Goal: Transaction & Acquisition: Purchase product/service

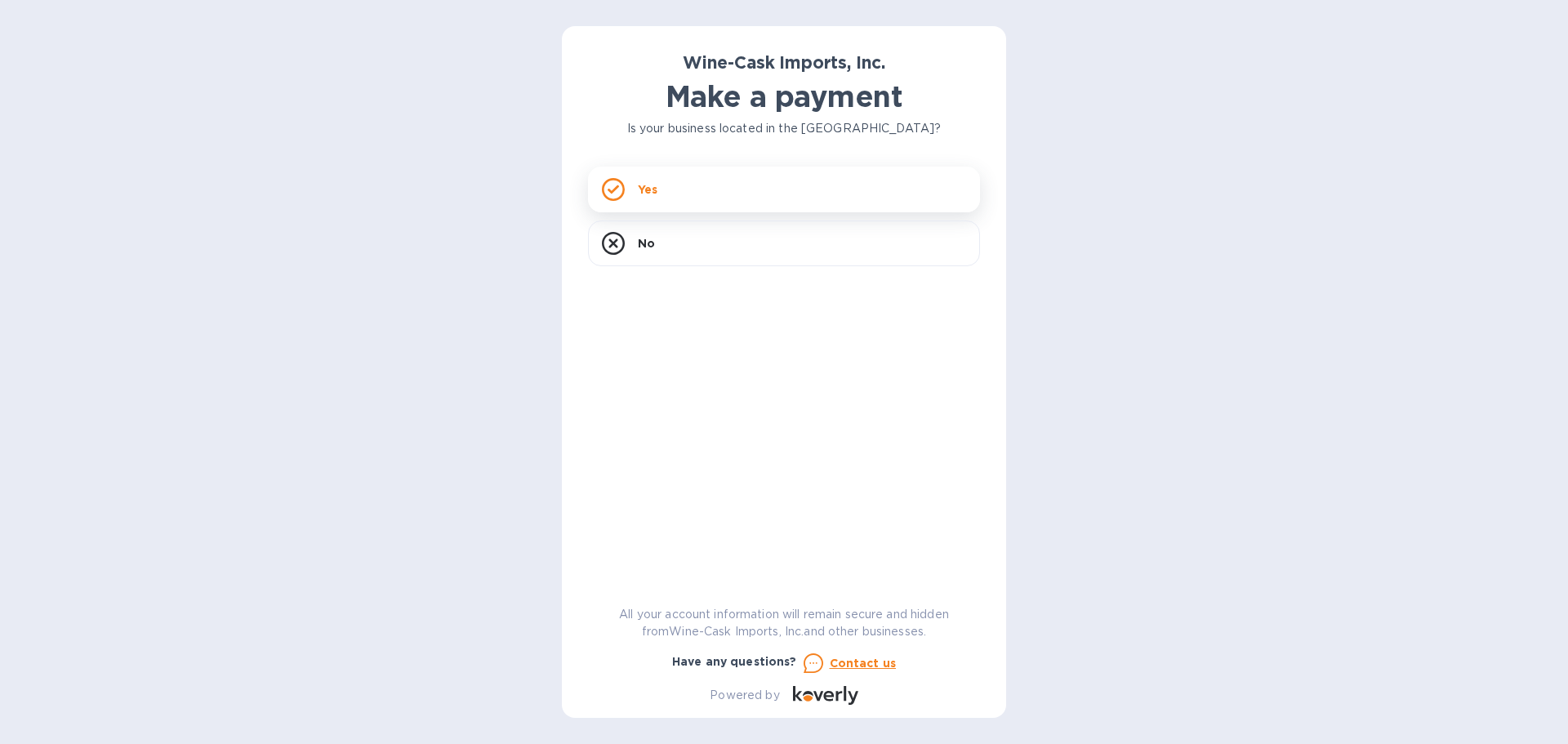
click at [639, 186] on p "Yes" at bounding box center [648, 190] width 20 height 17
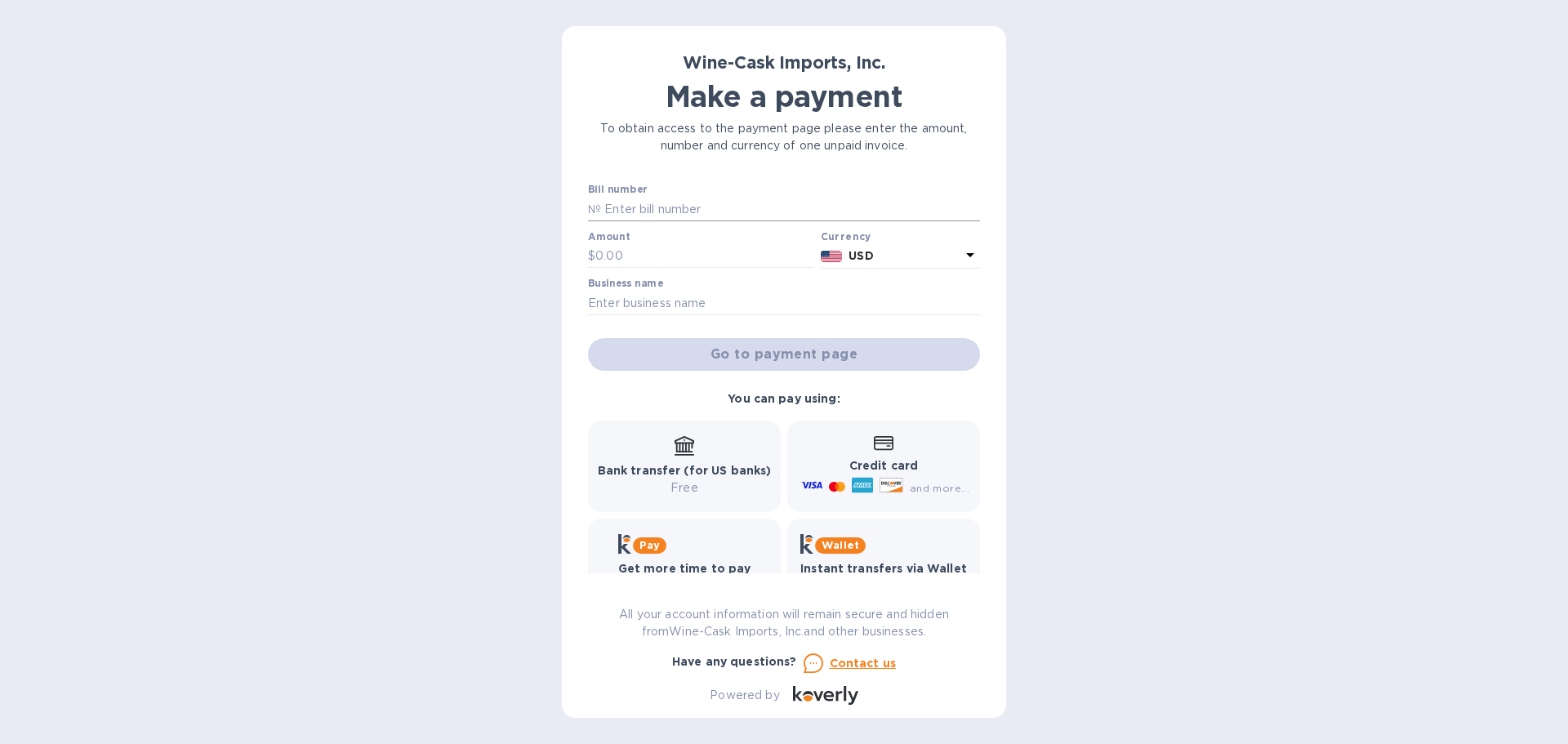
click at [636, 207] on input "text" at bounding box center [790, 209] width 379 height 25
click at [894, 217] on input "35304" at bounding box center [790, 209] width 379 height 25
type input "35304"
click at [733, 255] on input "text" at bounding box center [704, 257] width 218 height 25
type input "552.00"
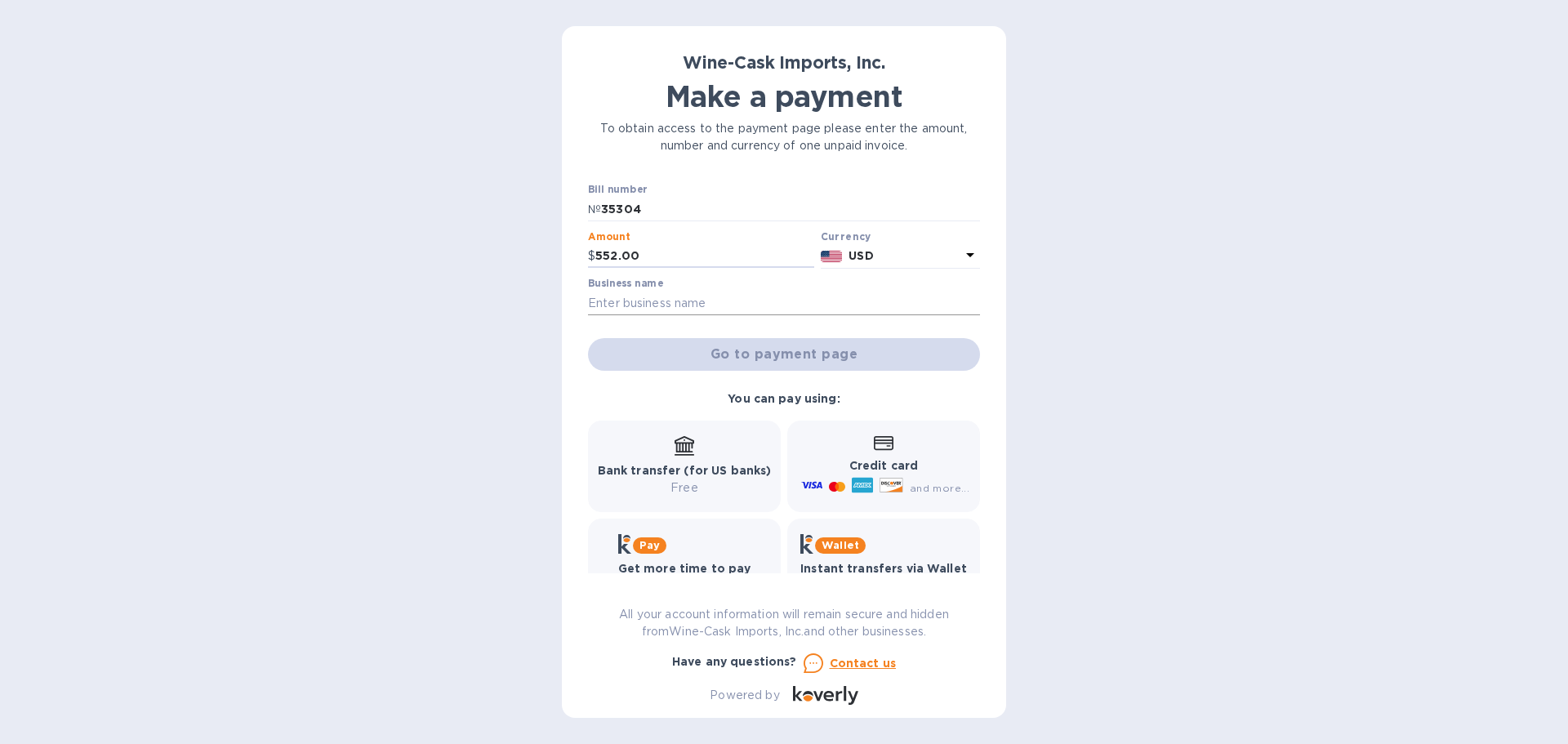
click at [702, 301] on input "text" at bounding box center [784, 303] width 392 height 25
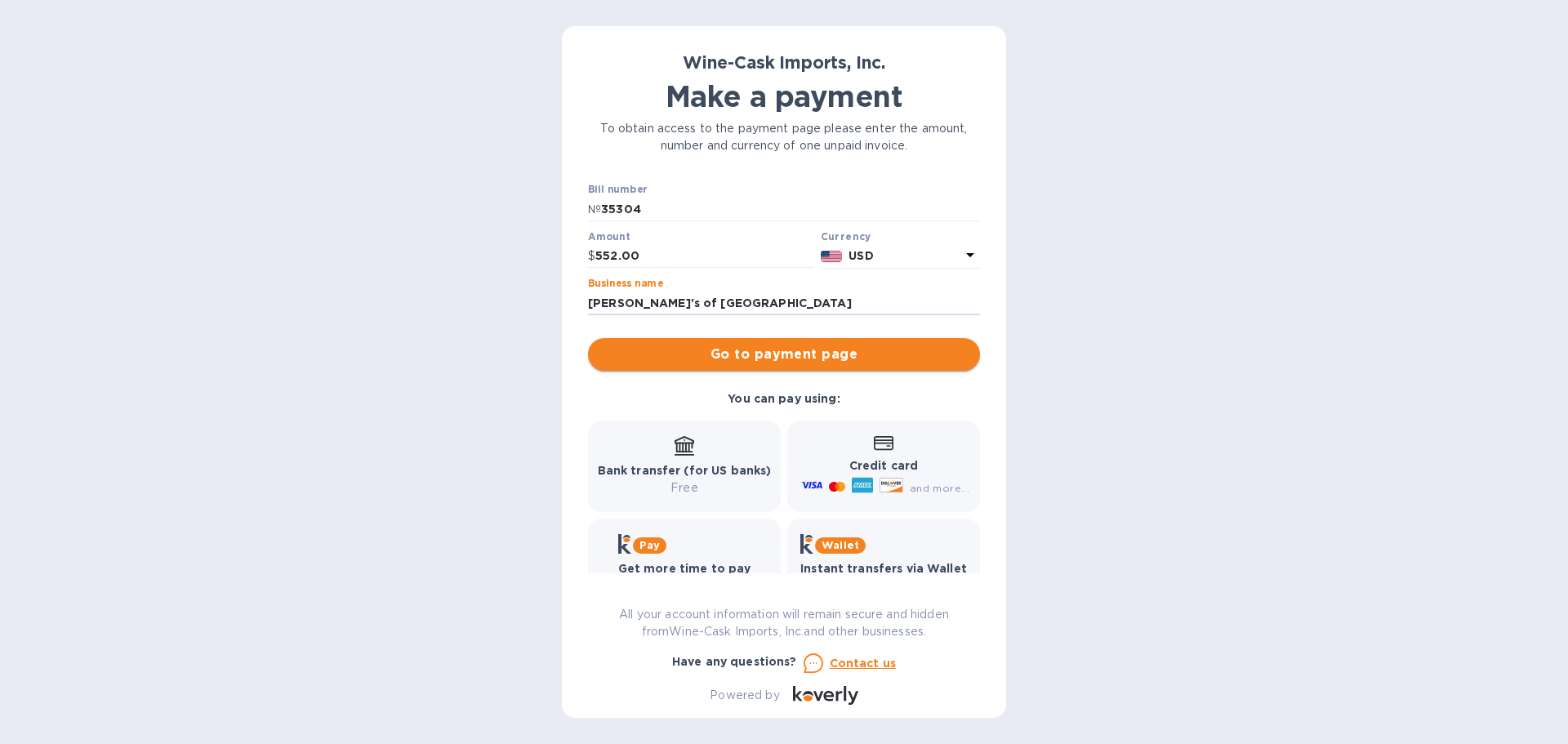
type input "[PERSON_NAME]'s of [GEOGRAPHIC_DATA]"
click at [758, 362] on span "Go to payment page" at bounding box center [784, 354] width 366 height 20
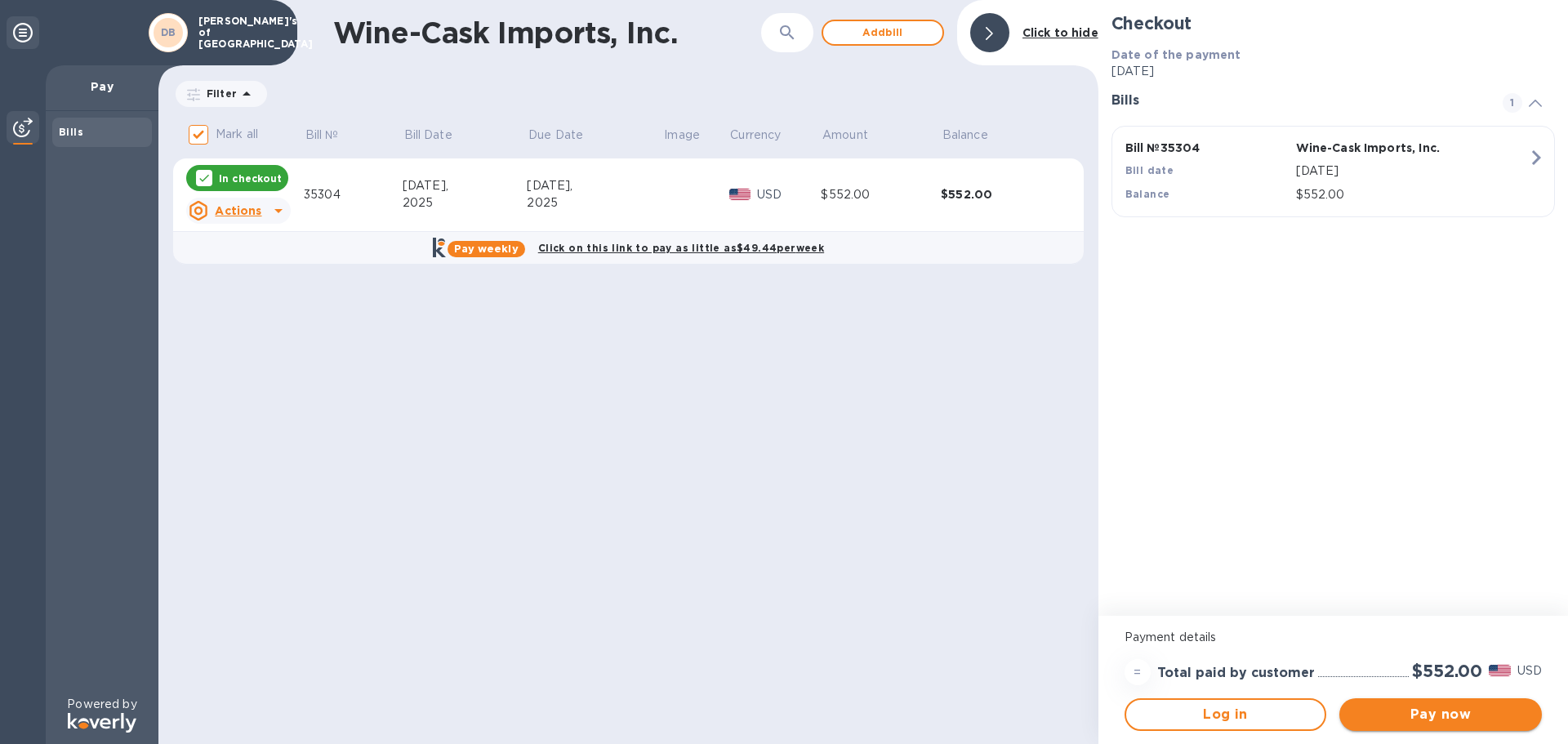
click at [1426, 718] on span "Pay now" at bounding box center [1440, 715] width 176 height 20
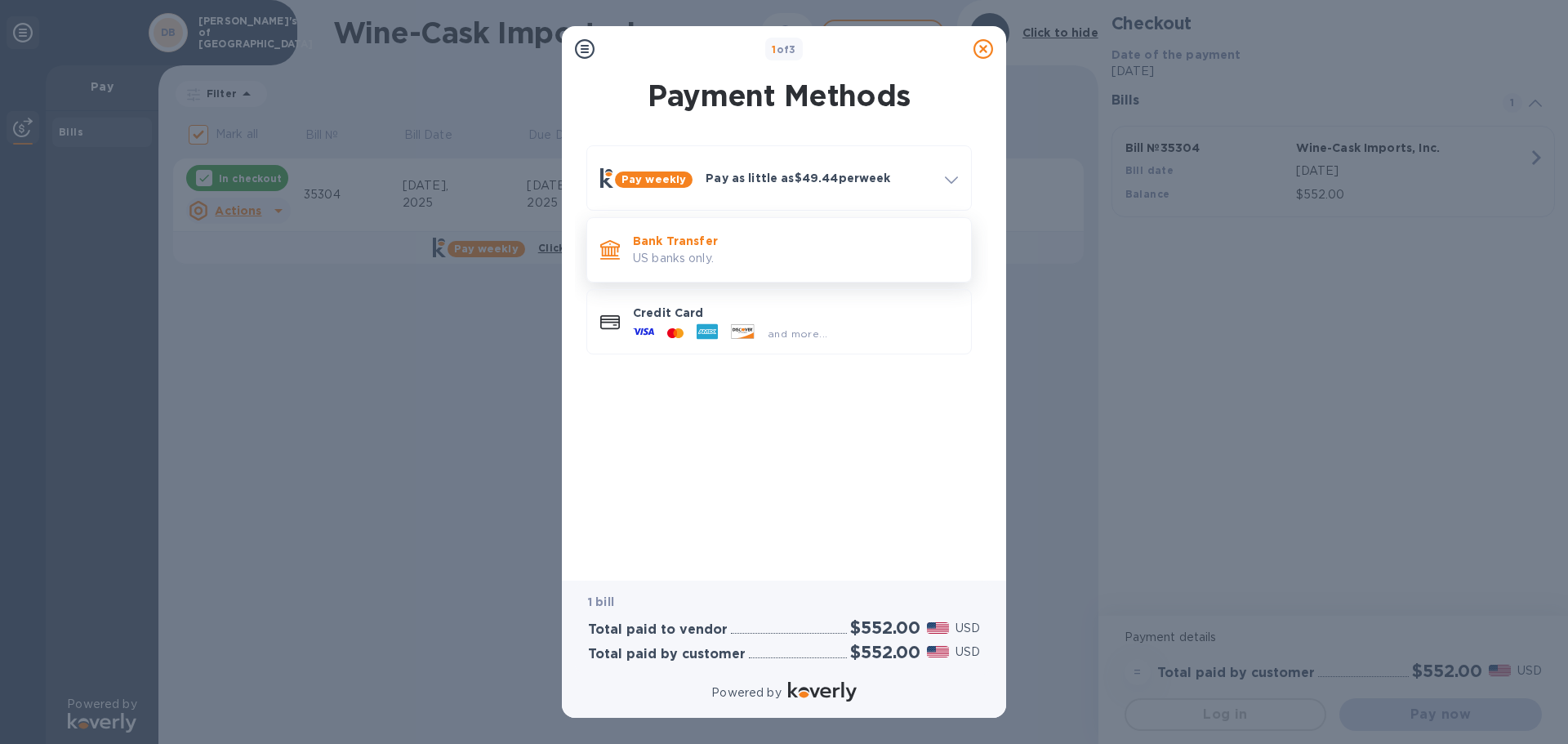
click at [683, 261] on p "US banks only." at bounding box center [795, 258] width 325 height 17
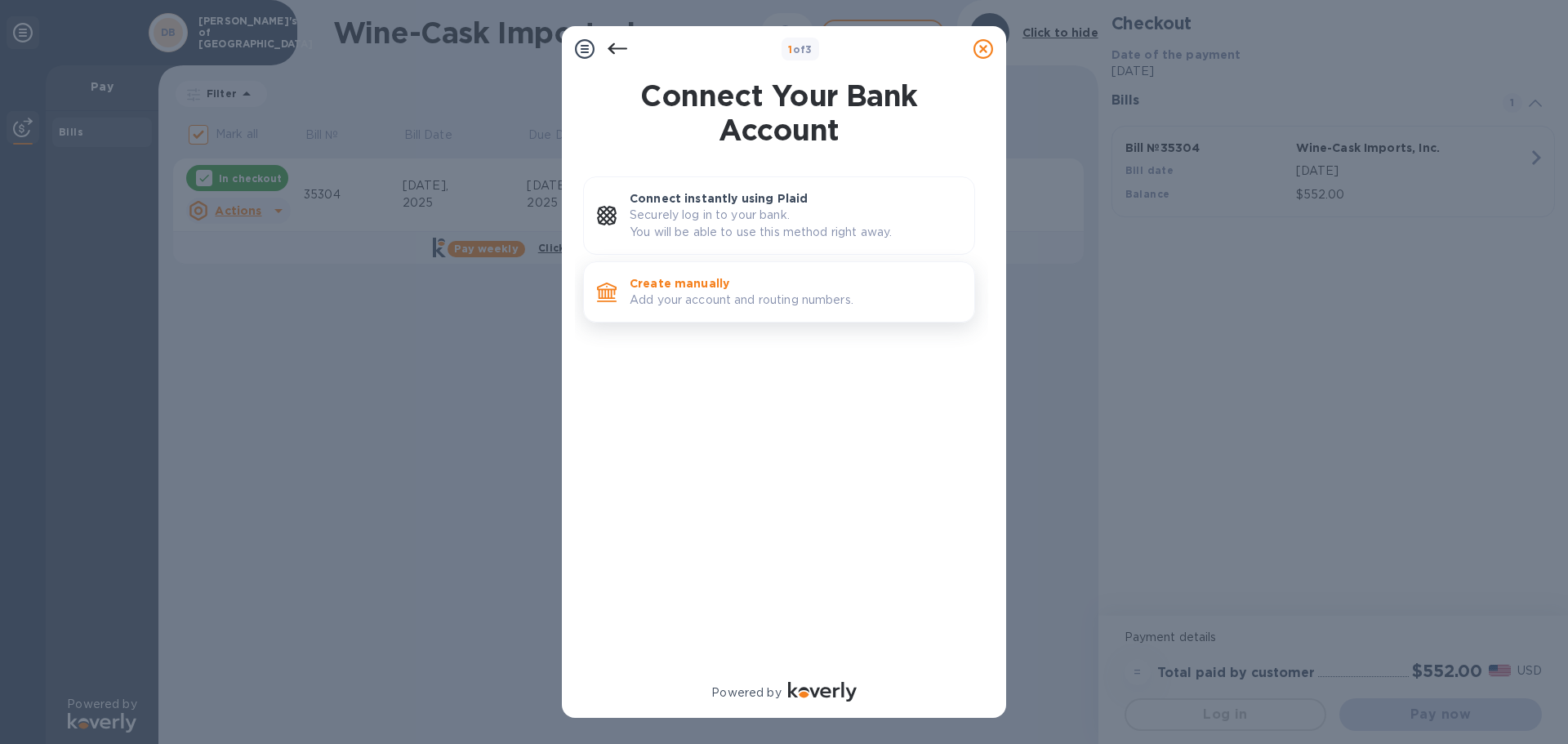
click at [669, 296] on p "Add your account and routing numbers." at bounding box center [795, 300] width 332 height 17
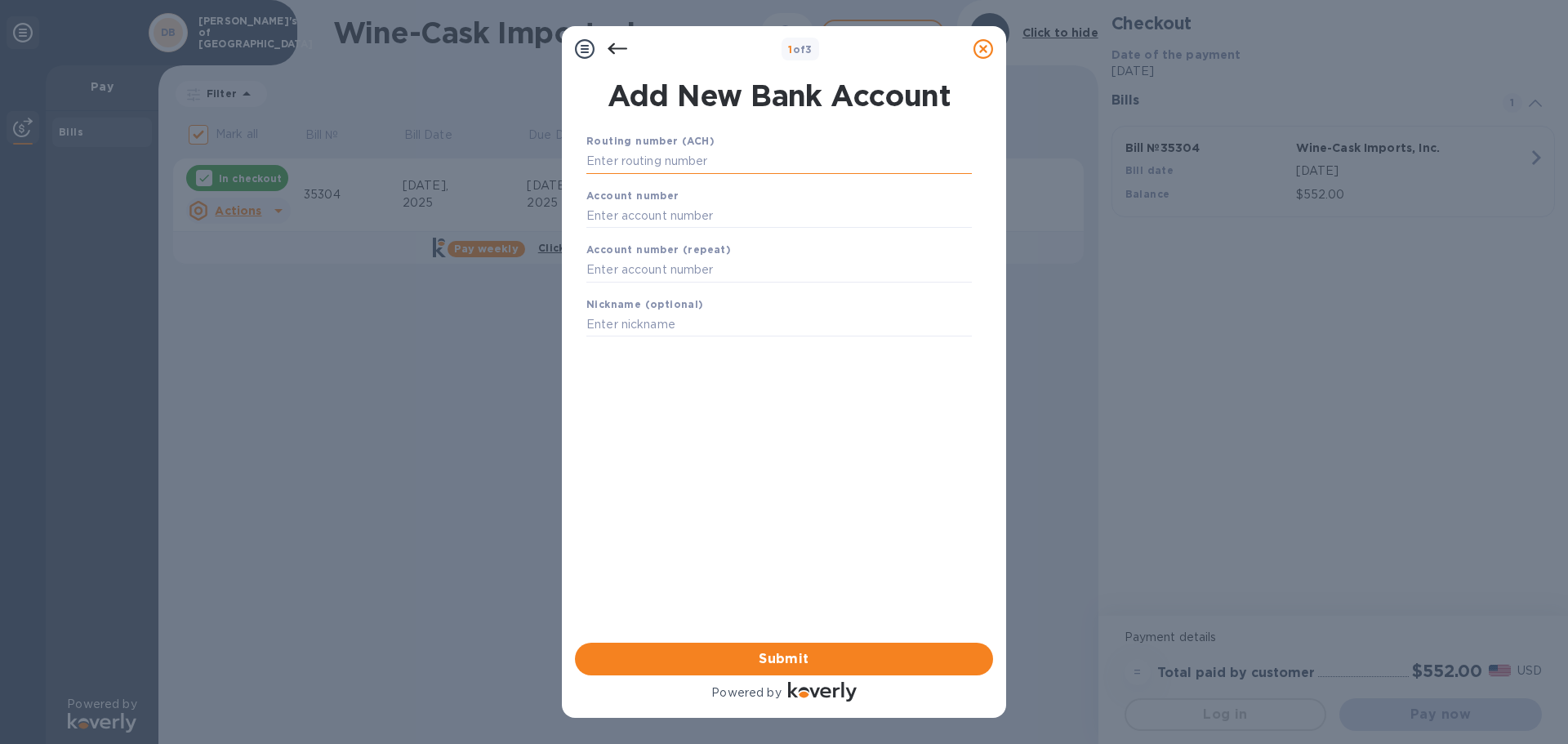
click at [624, 170] on input "text" at bounding box center [779, 162] width 386 height 25
type input "122240751"
click at [607, 234] on input "text" at bounding box center [779, 236] width 386 height 25
type input "7509634"
click at [601, 300] on input "text" at bounding box center [779, 291] width 386 height 25
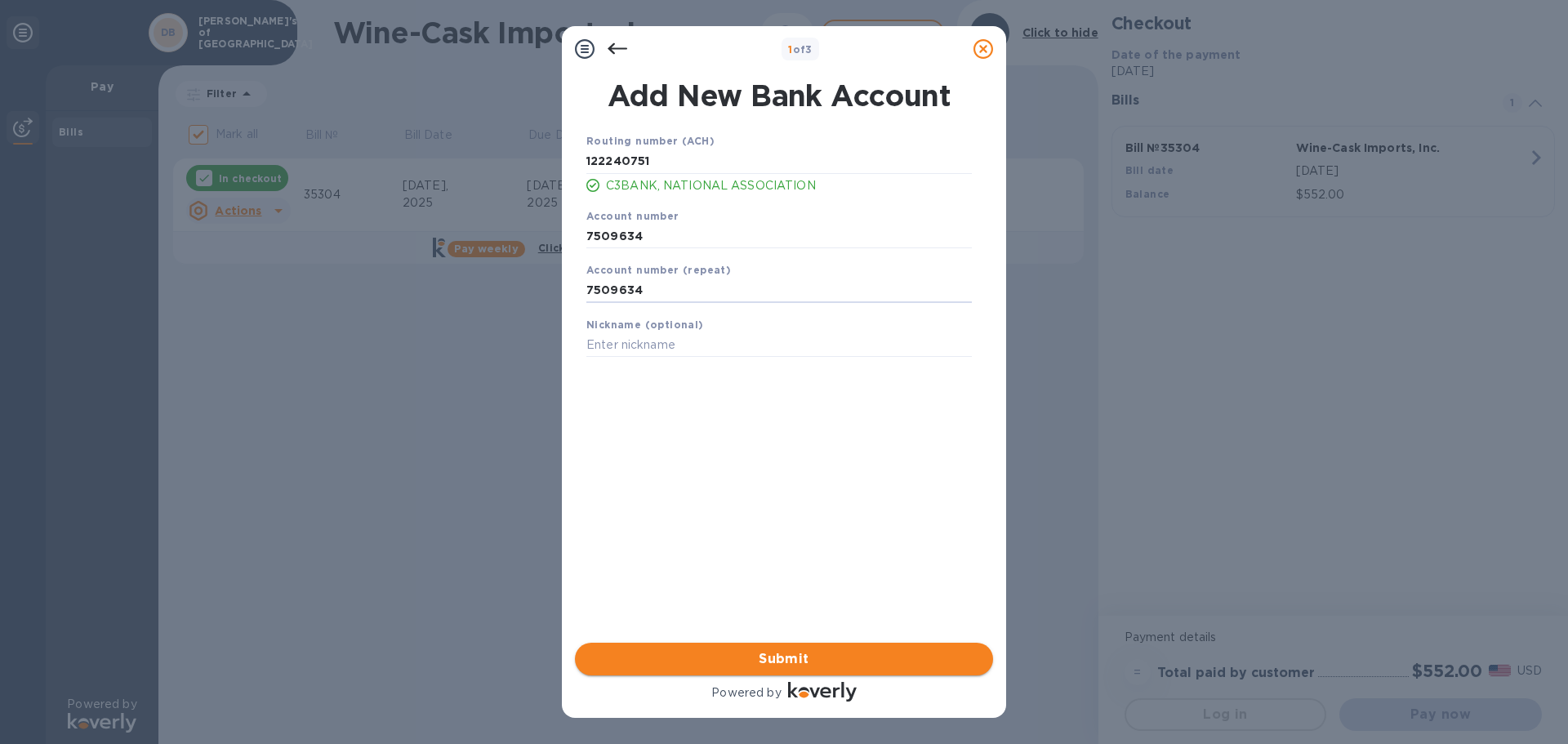
type input "7509634"
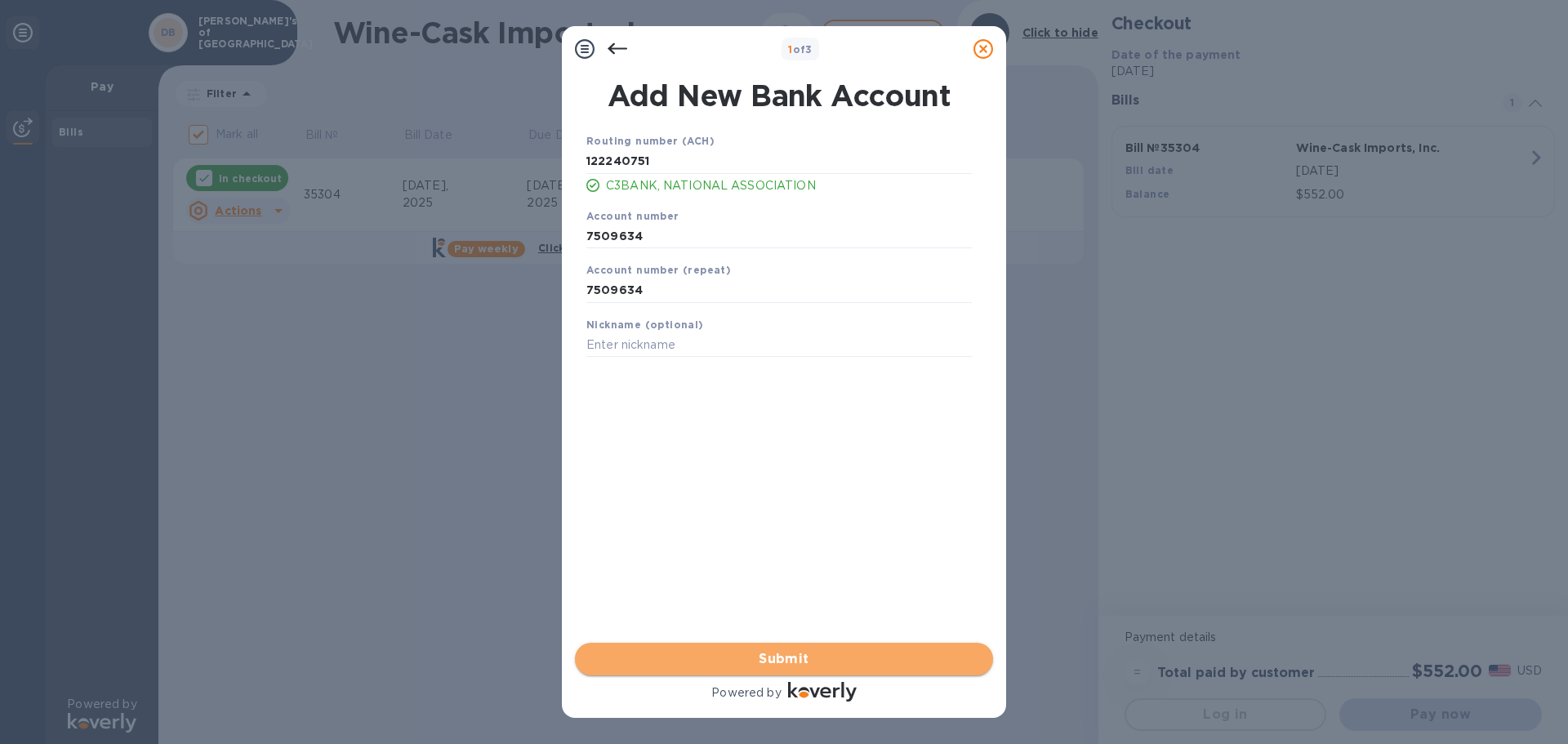
click at [789, 662] on span "Submit" at bounding box center [784, 660] width 392 height 20
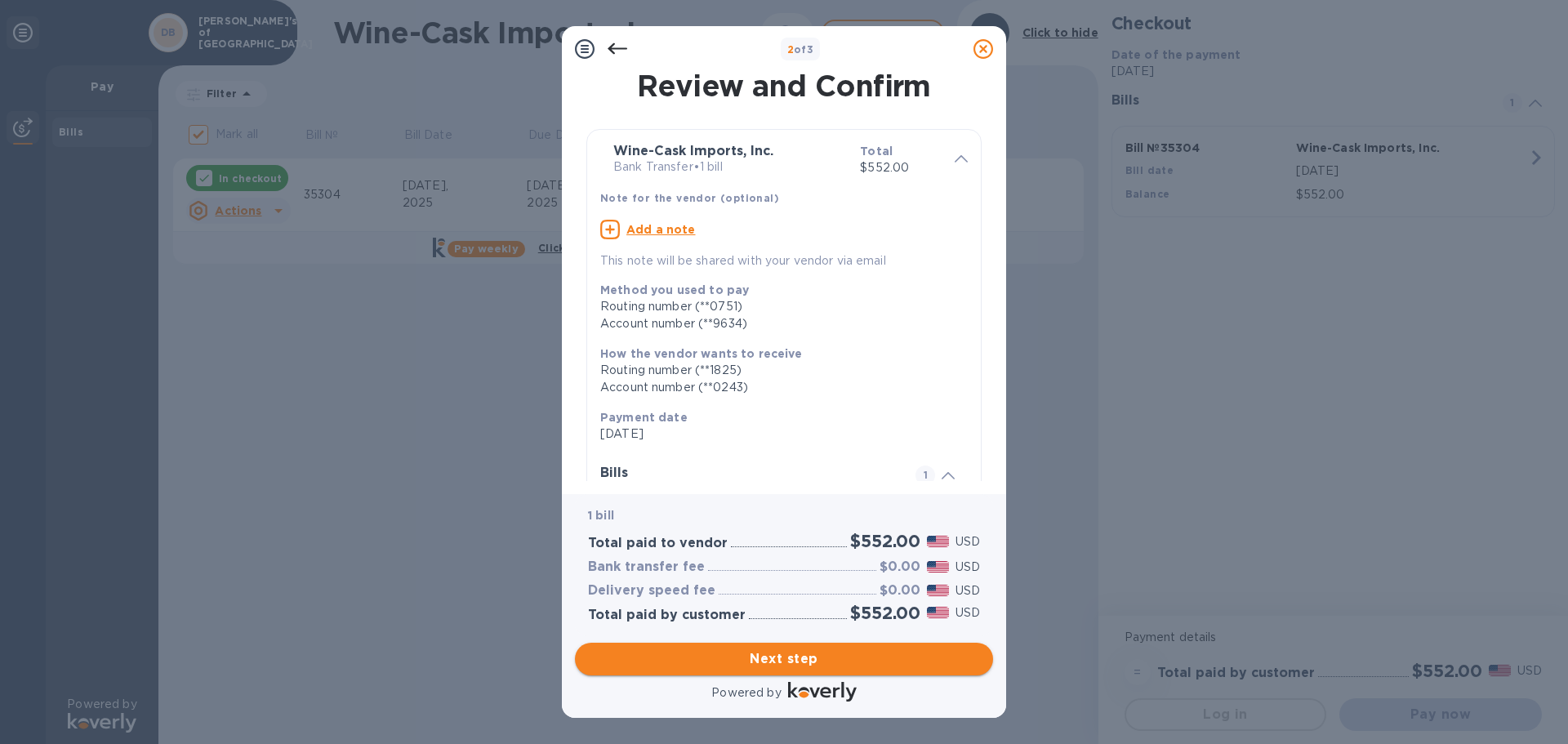
click at [746, 660] on span "Next step" at bounding box center [784, 660] width 392 height 20
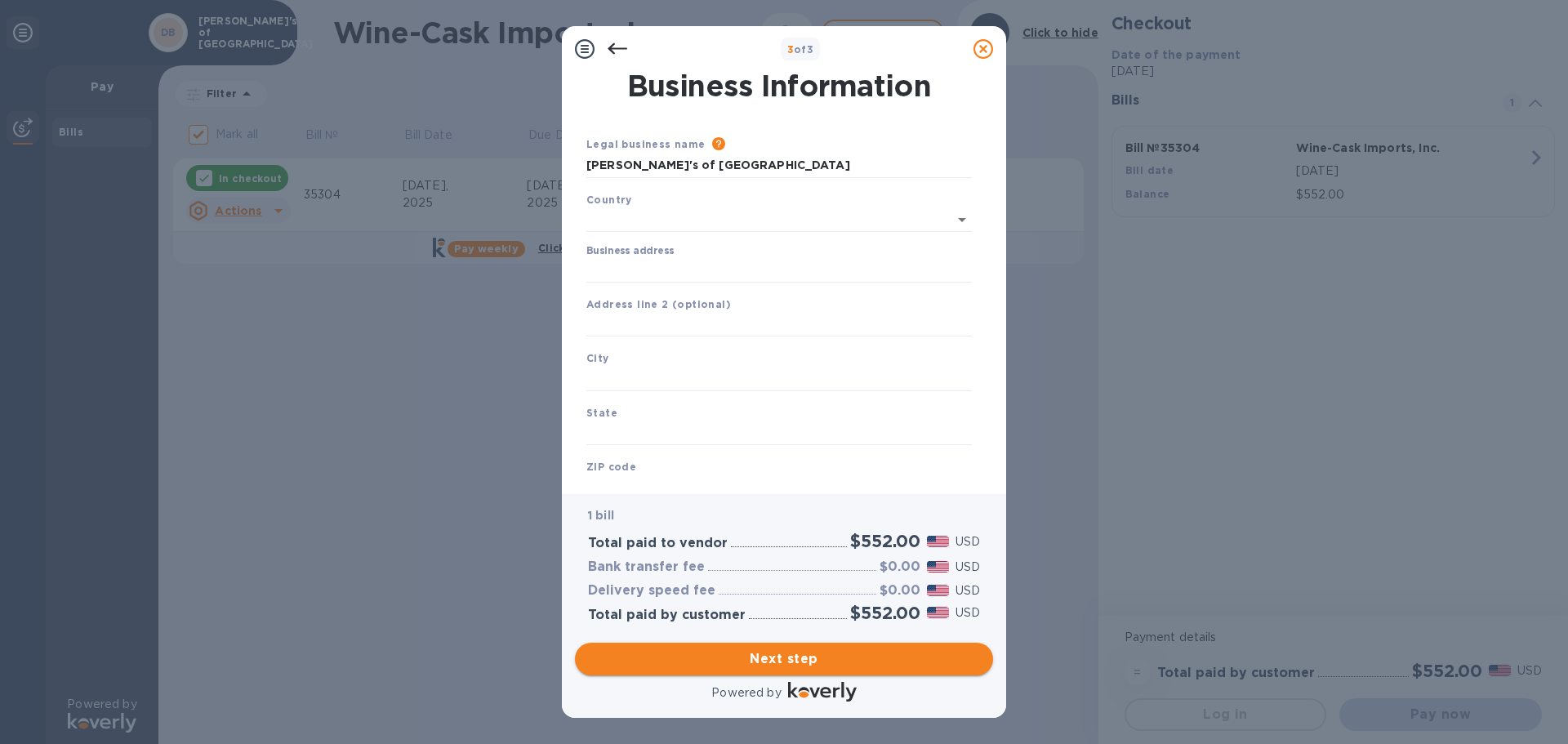
type input "[GEOGRAPHIC_DATA]"
click at [588, 262] on input "Business address" at bounding box center [779, 267] width 386 height 25
click at [609, 266] on input "Business address" at bounding box center [779, 267] width 386 height 25
type input "[STREET_ADDRESS]"
type input "[GEOGRAPHIC_DATA]"
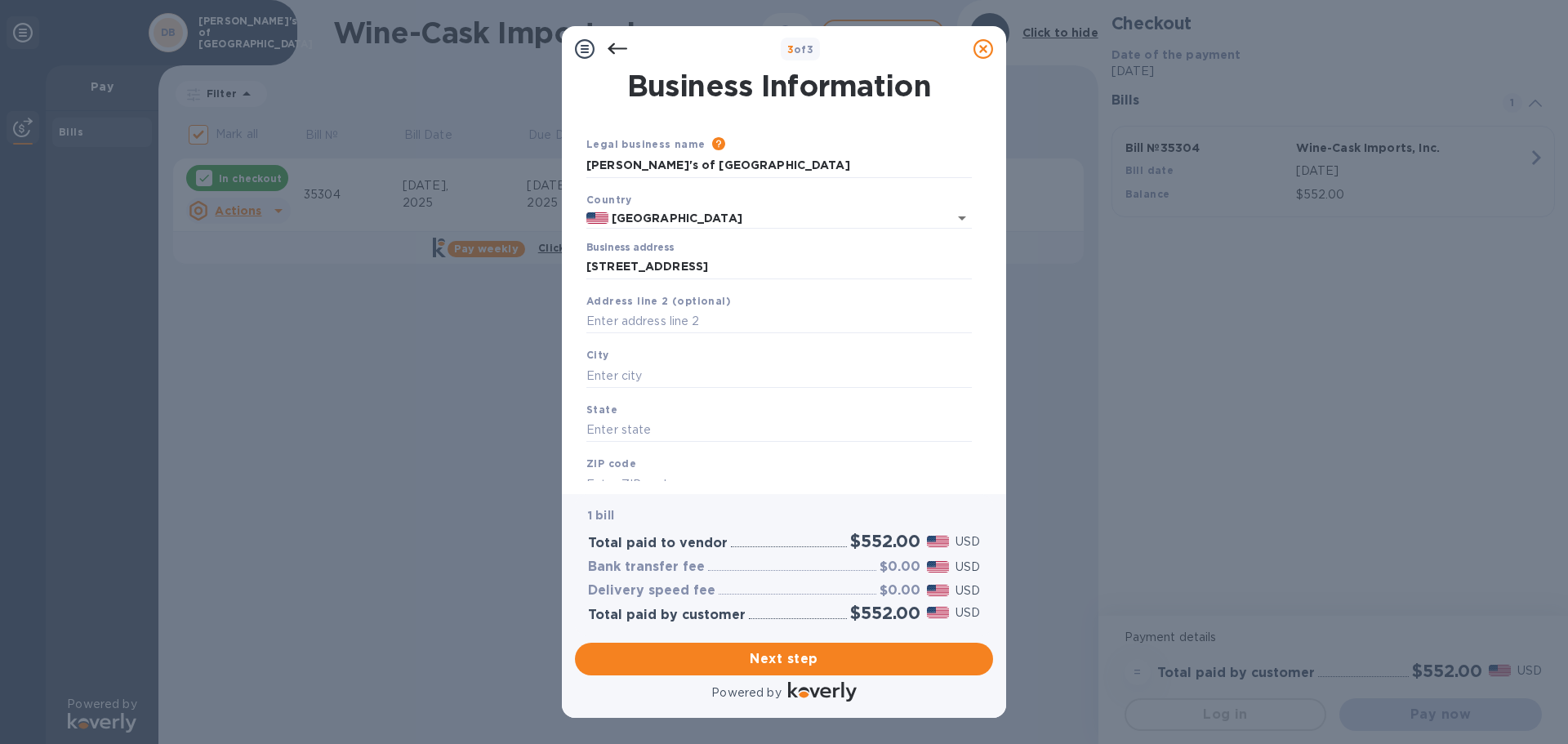
type input "MA"
type input "02199"
click at [623, 470] on div "ZIP code 02199" at bounding box center [779, 476] width 399 height 55
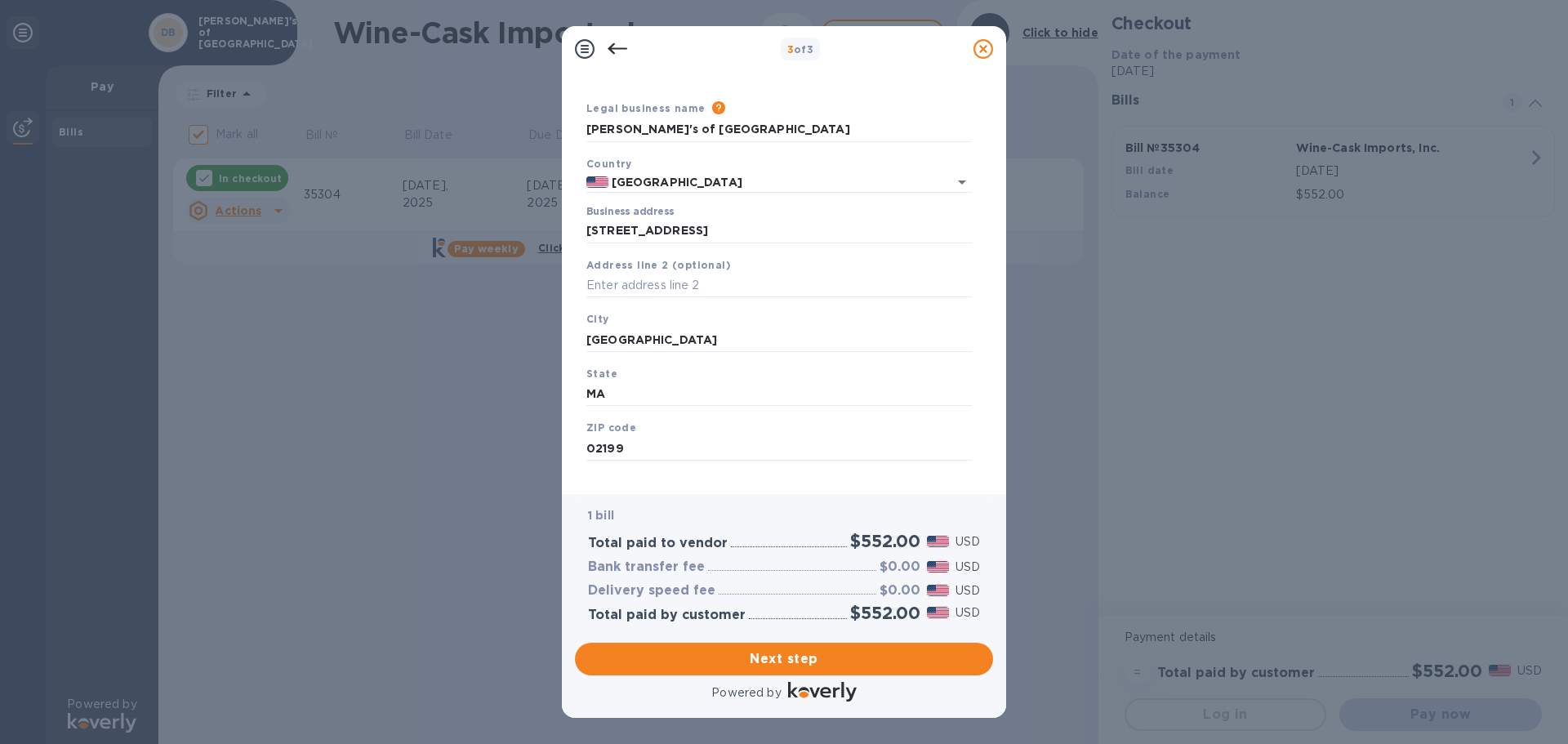
scroll to position [55, 0]
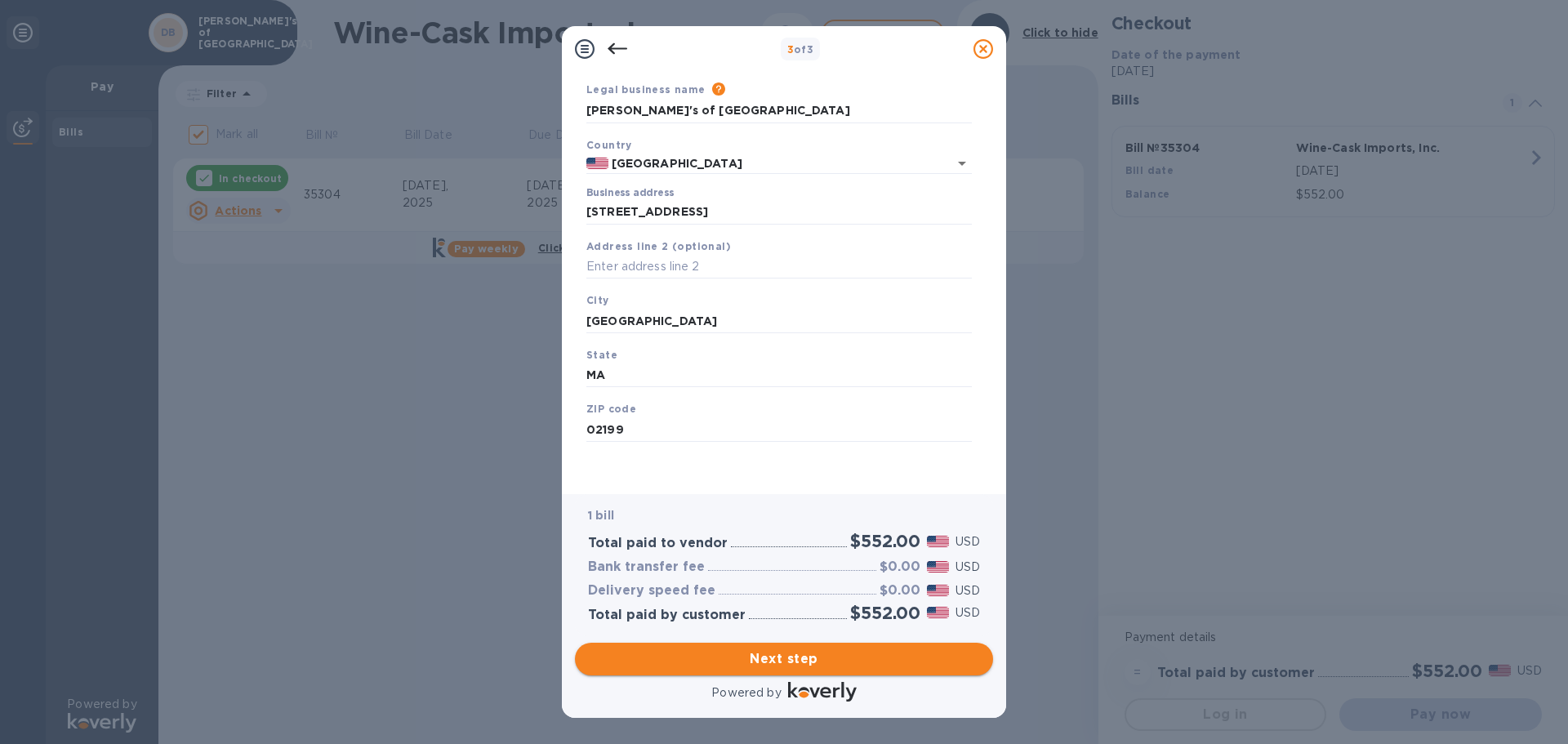
click at [758, 655] on span "Next step" at bounding box center [784, 660] width 392 height 20
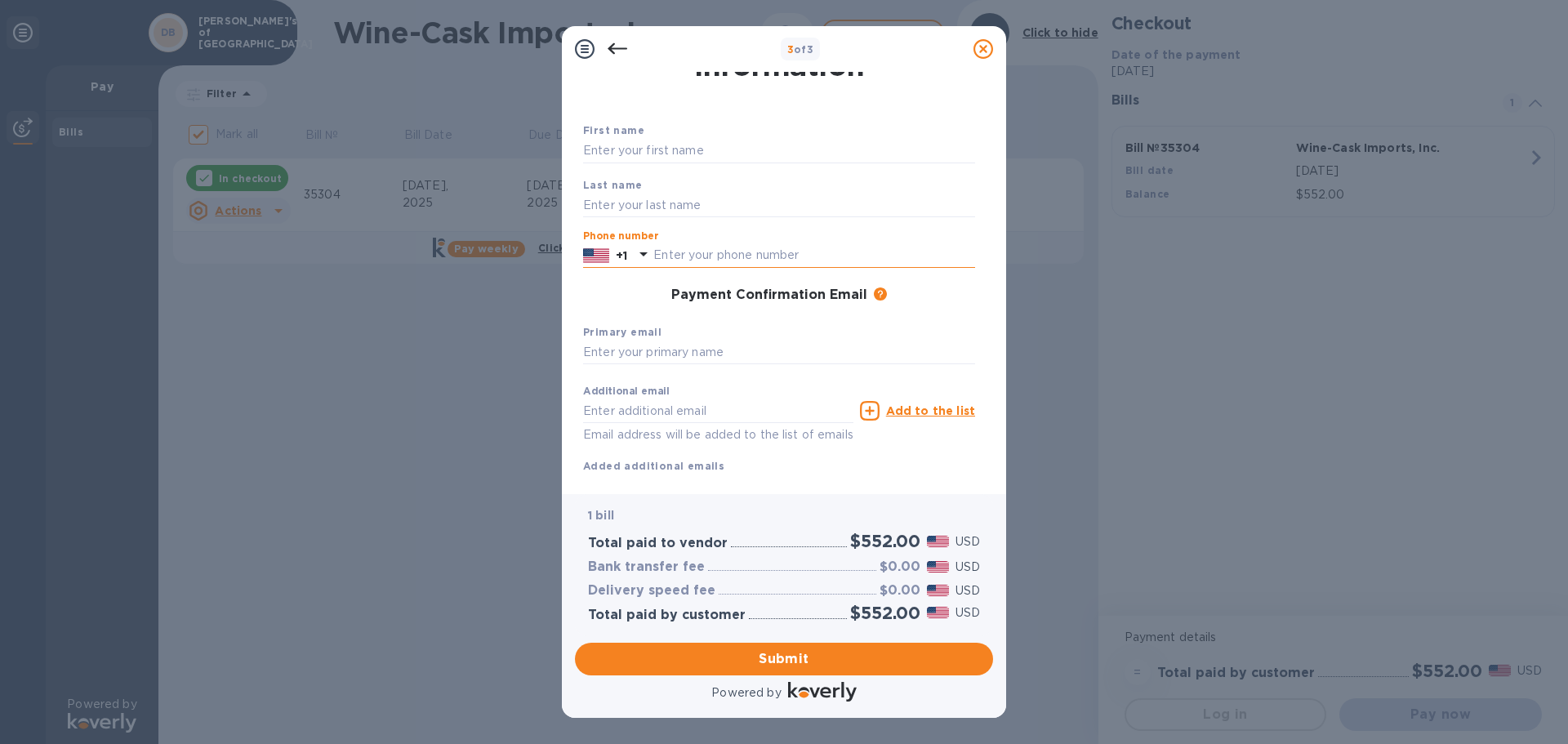
click at [683, 256] on input "text" at bounding box center [813, 256] width 322 height 25
type input "6172591568"
click at [678, 355] on input "text" at bounding box center [779, 353] width 392 height 25
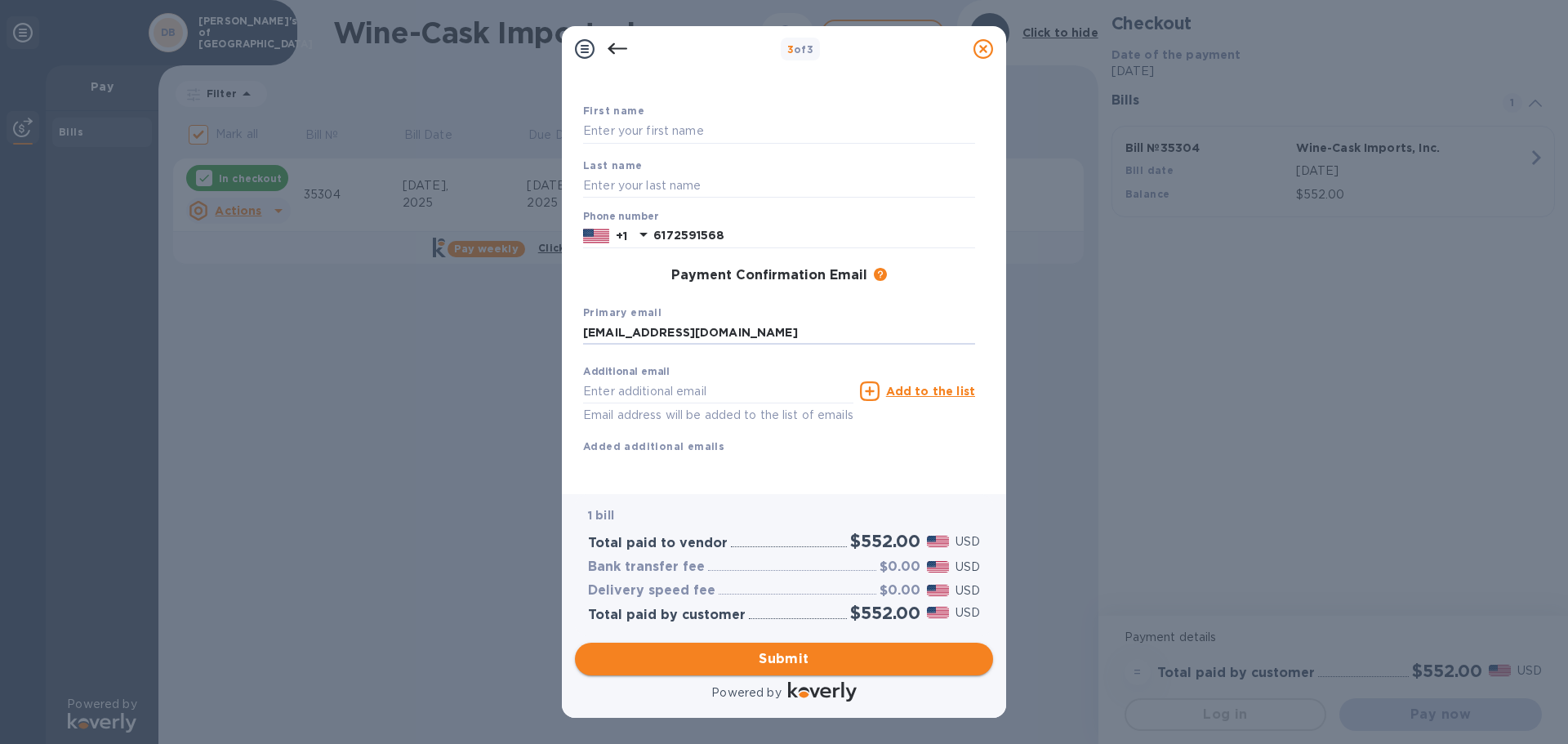
type input "[EMAIL_ADDRESS][DOMAIN_NAME]"
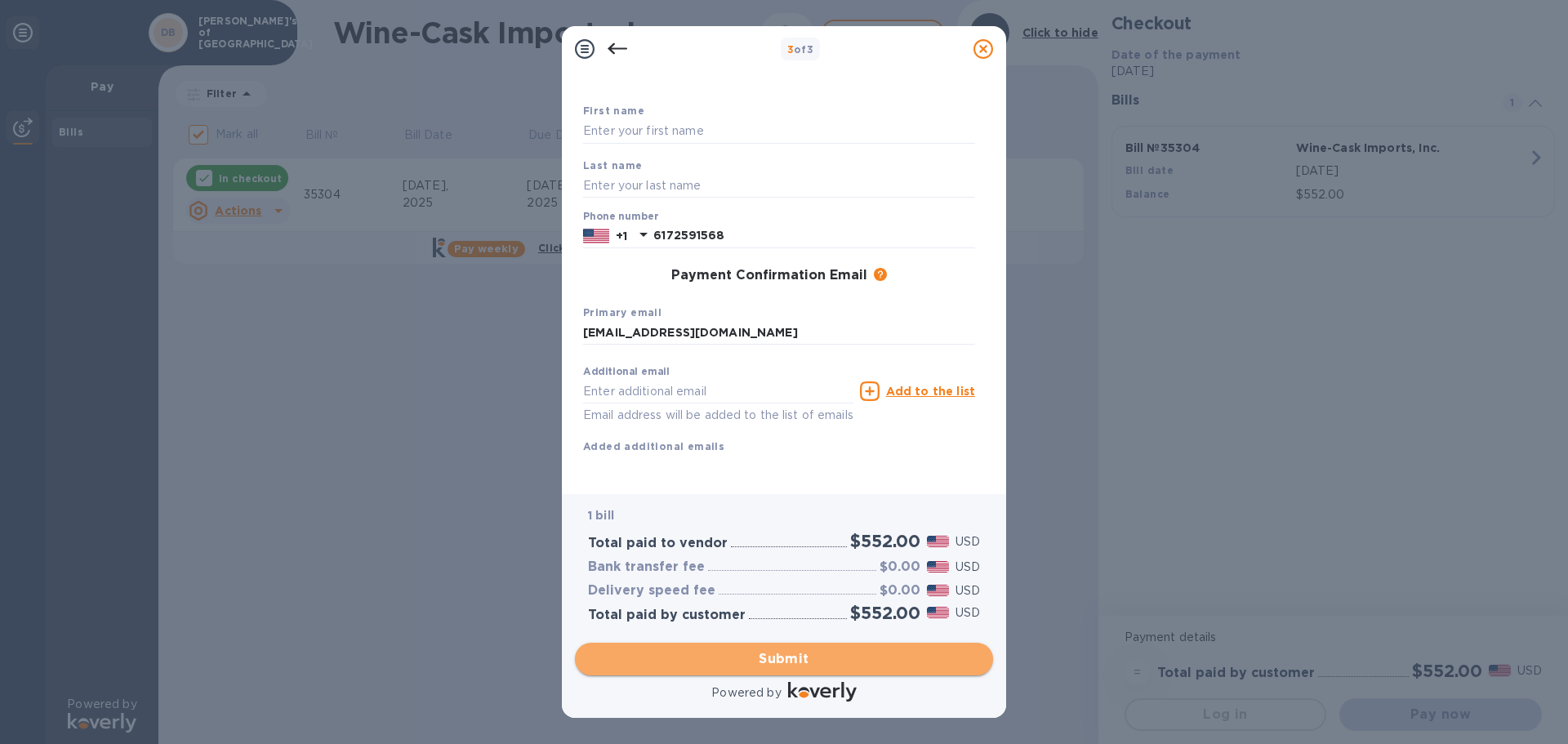
click at [769, 655] on span "Submit" at bounding box center [784, 660] width 392 height 20
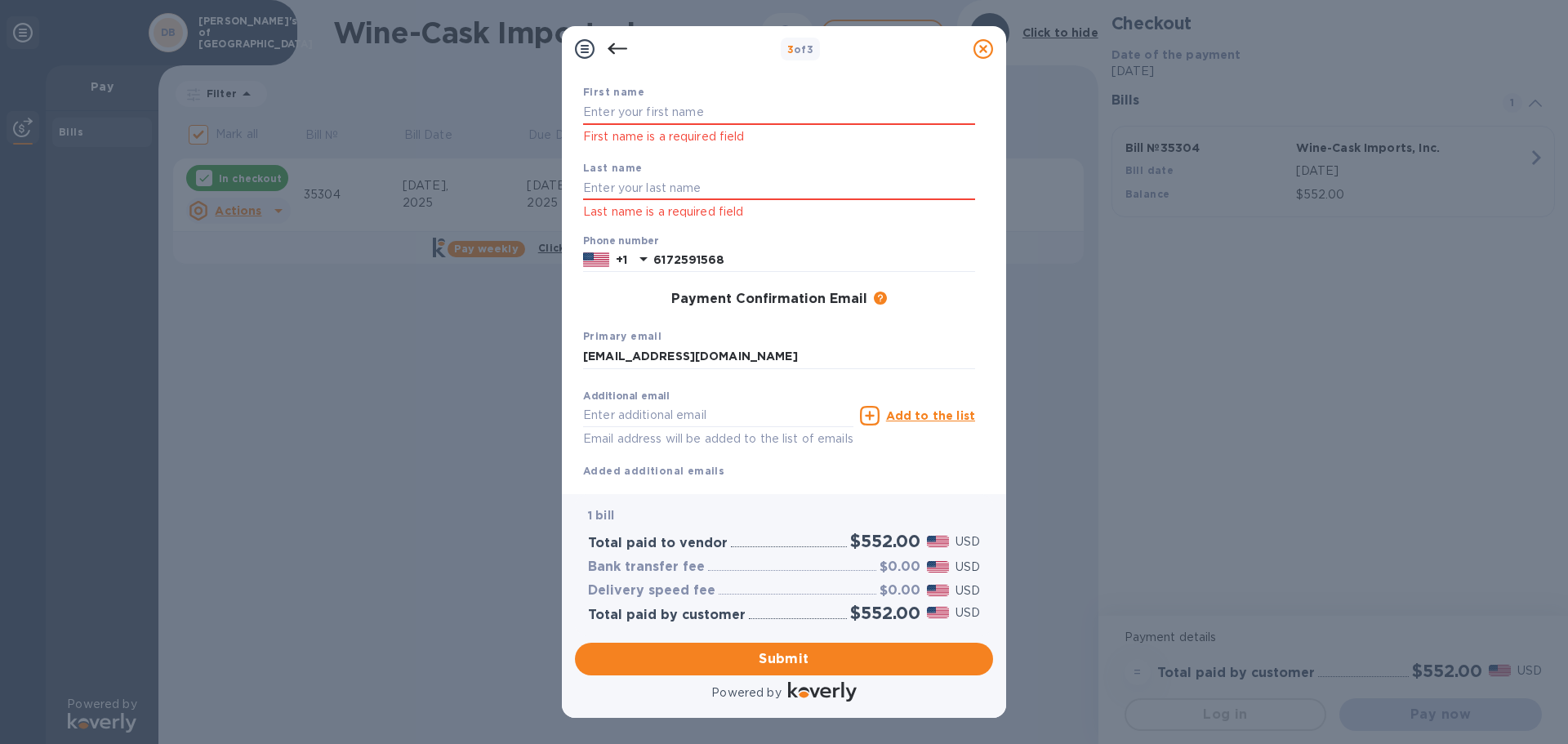
click at [658, 164] on div "Last name Last name is a required field" at bounding box center [779, 191] width 405 height 76
click at [634, 108] on input "text" at bounding box center [779, 113] width 392 height 25
type input "[PERSON_NAME]"
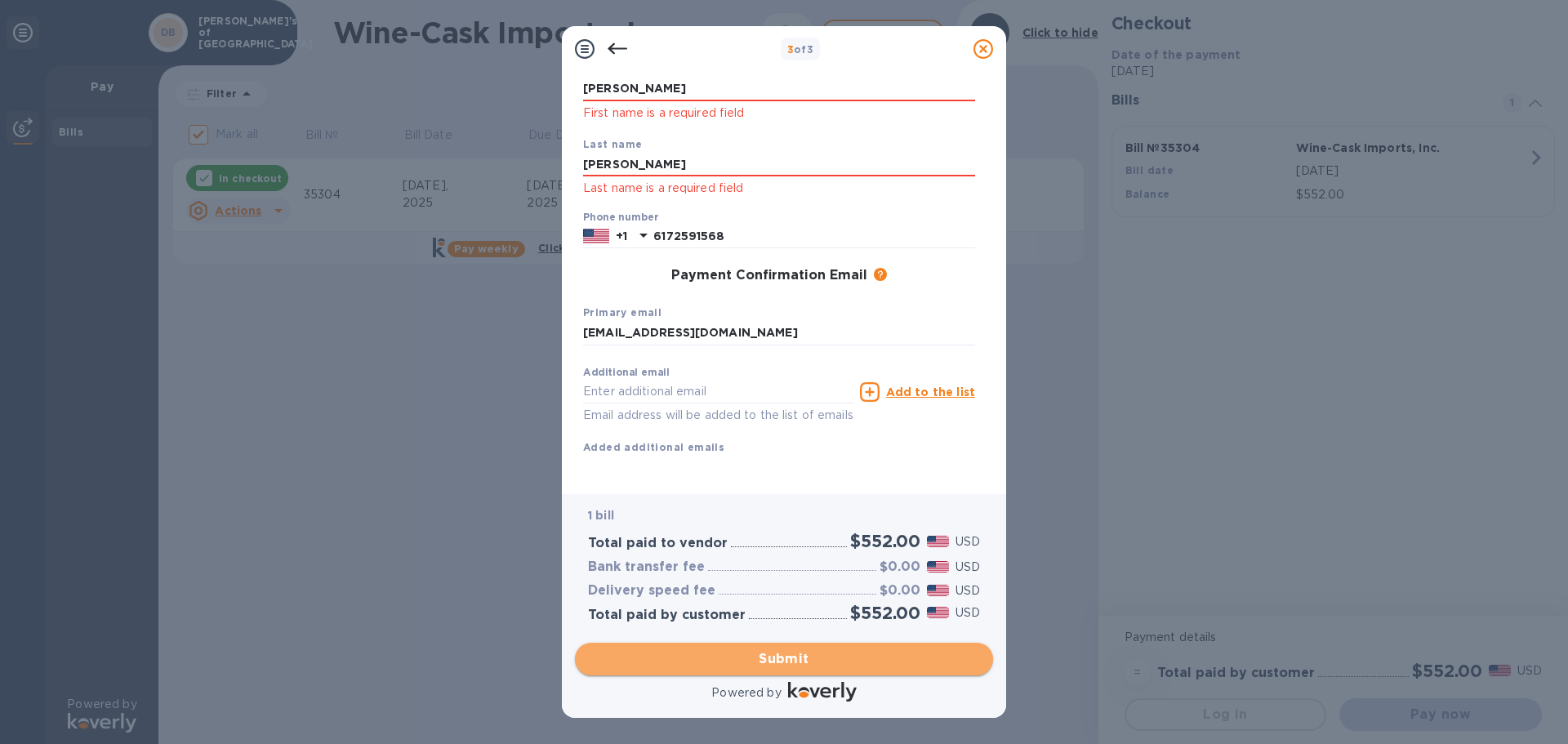
click at [785, 660] on span "Submit" at bounding box center [784, 660] width 392 height 20
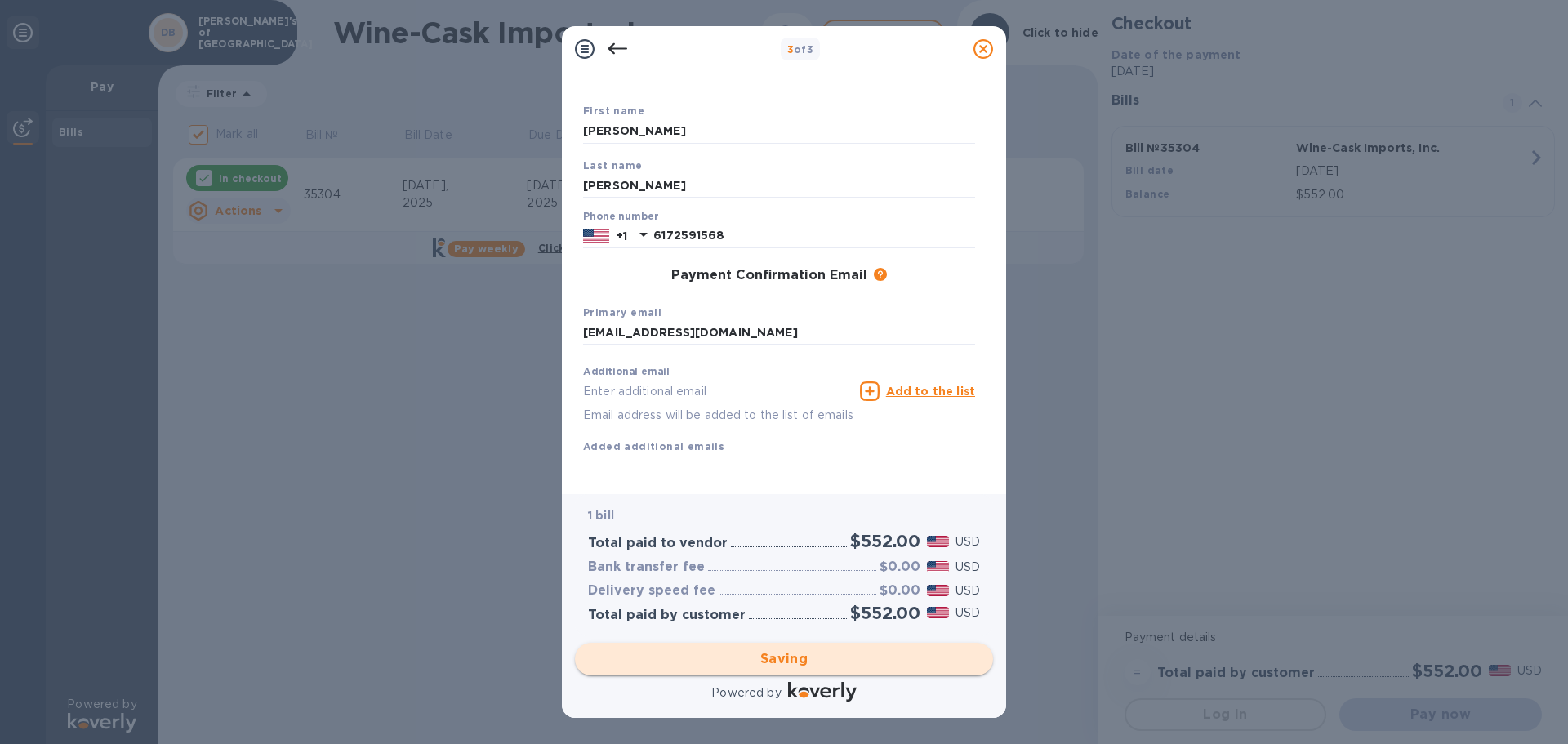
checkbox input "false"
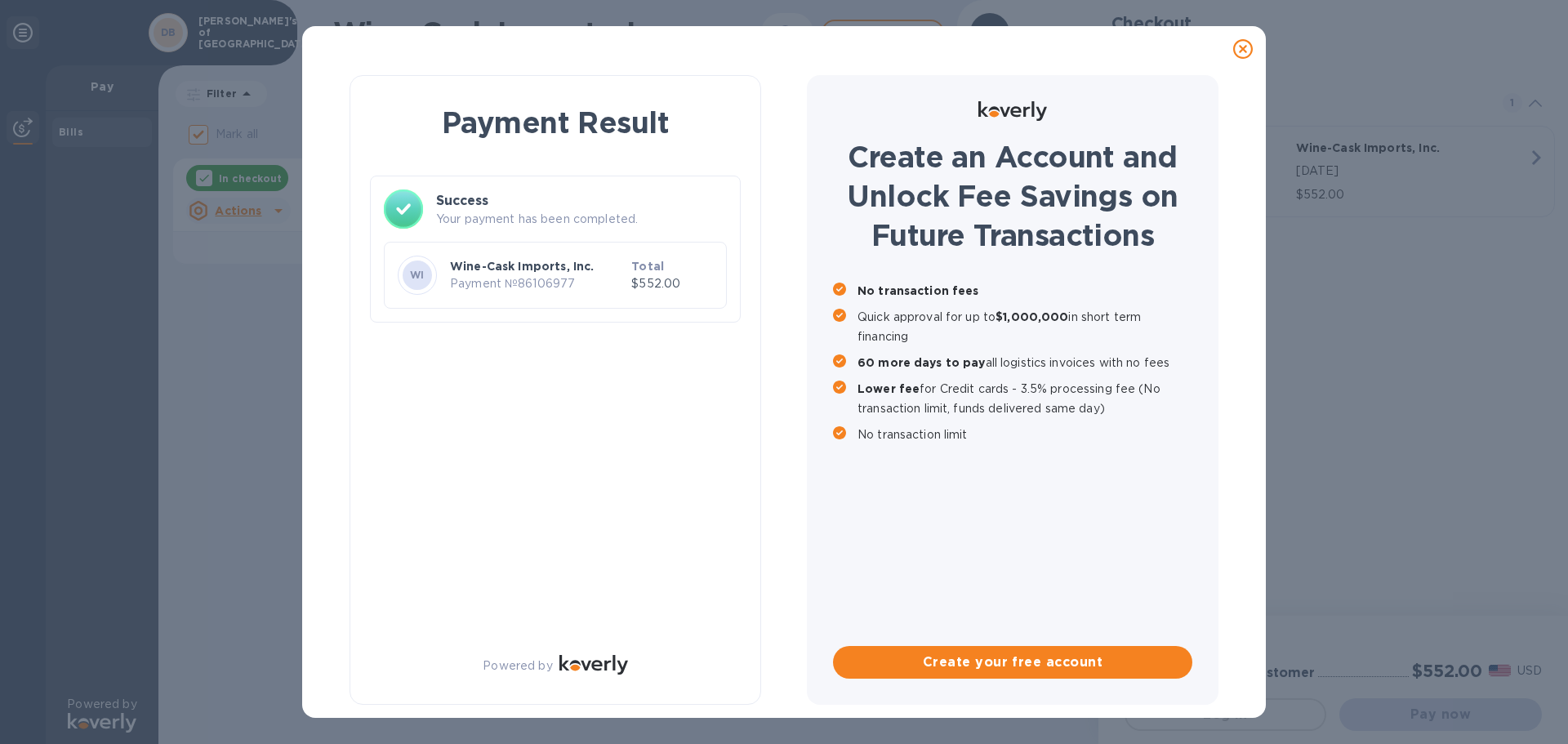
scroll to position [0, 0]
